Goal: Find specific page/section: Find specific page/section

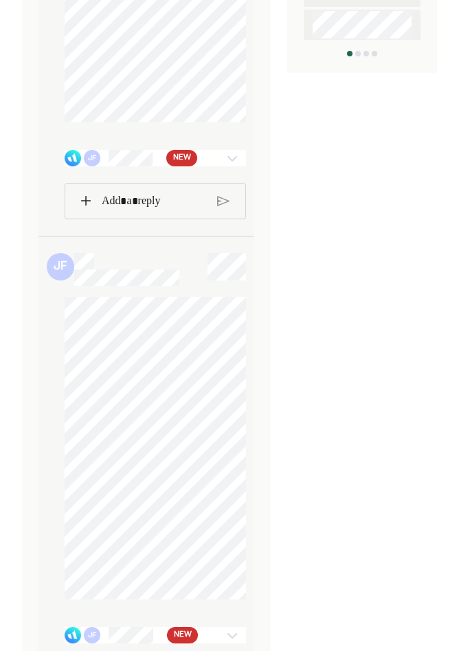
scroll to position [803, 0]
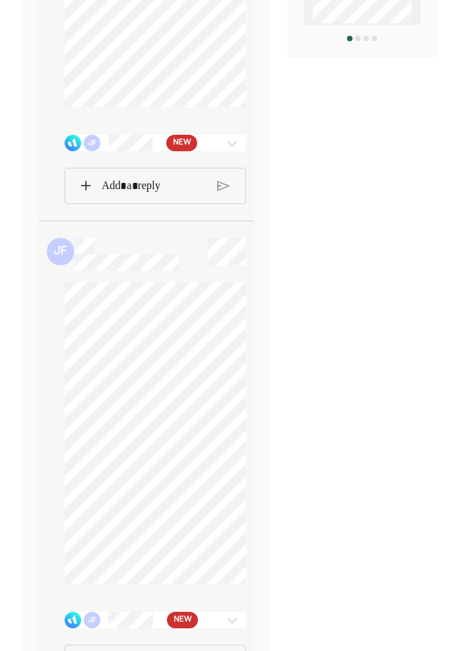
click at [181, 150] on span "NEW" at bounding box center [182, 143] width 18 height 14
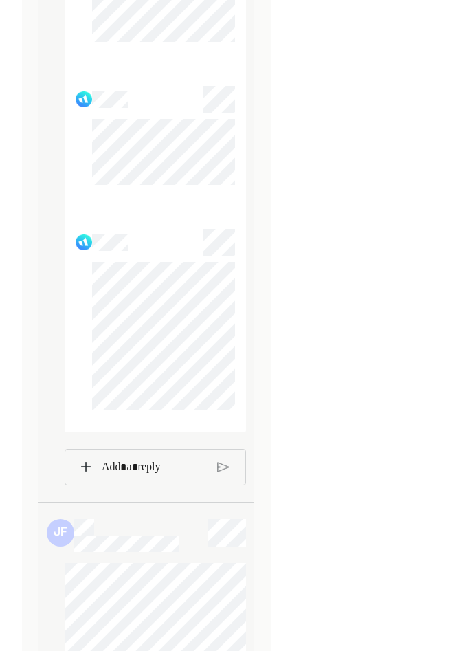
scroll to position [5738, 0]
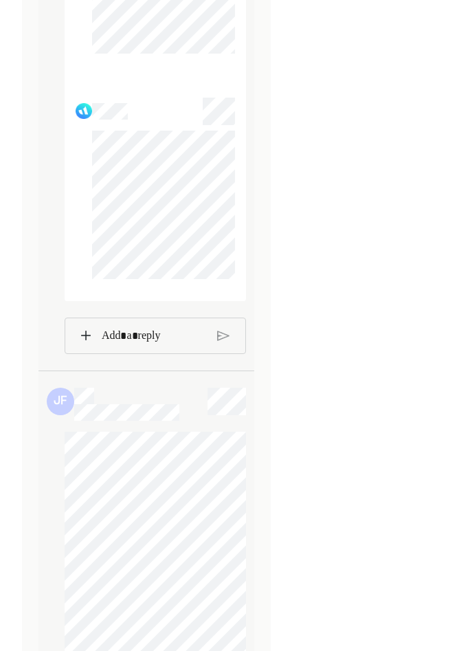
click at [86, 149] on div at bounding box center [155, 194] width 181 height 214
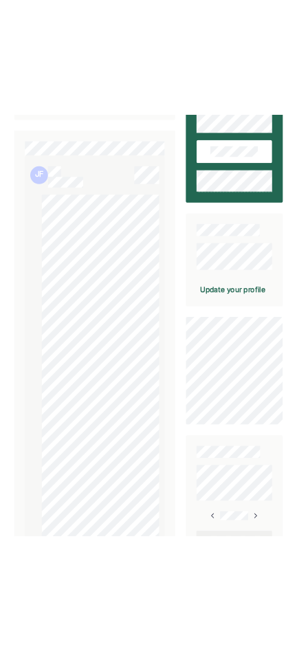
scroll to position [0, 0]
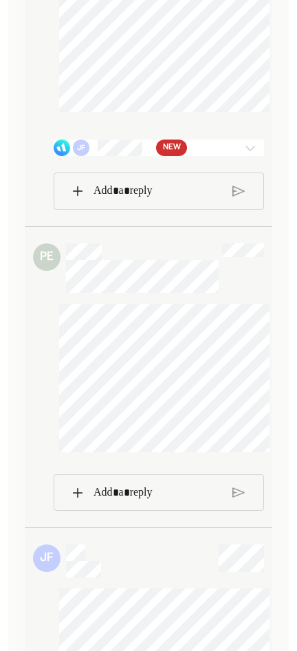
scroll to position [5846, 0]
click at [179, 154] on span "NEW" at bounding box center [172, 147] width 18 height 14
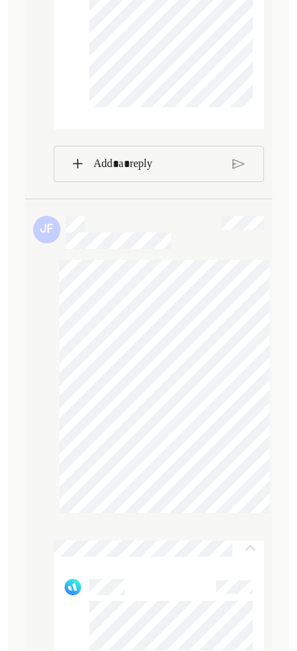
scroll to position [5430, 0]
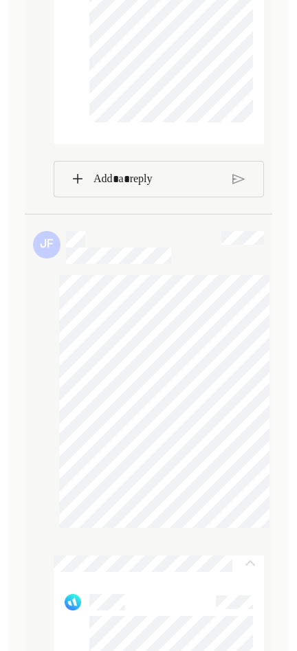
click at [96, 197] on div "Rich Text Editor. Editing area: main" at bounding box center [157, 179] width 142 height 36
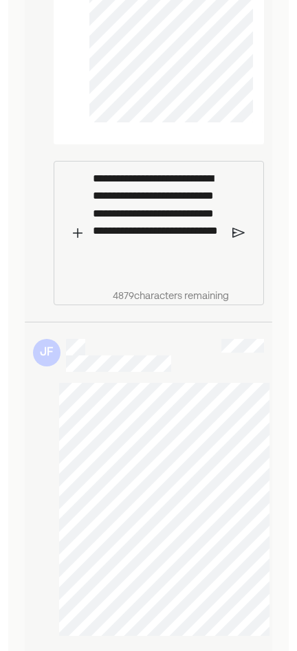
click at [239, 239] on img at bounding box center [238, 233] width 12 height 12
